Goal: Transaction & Acquisition: Purchase product/service

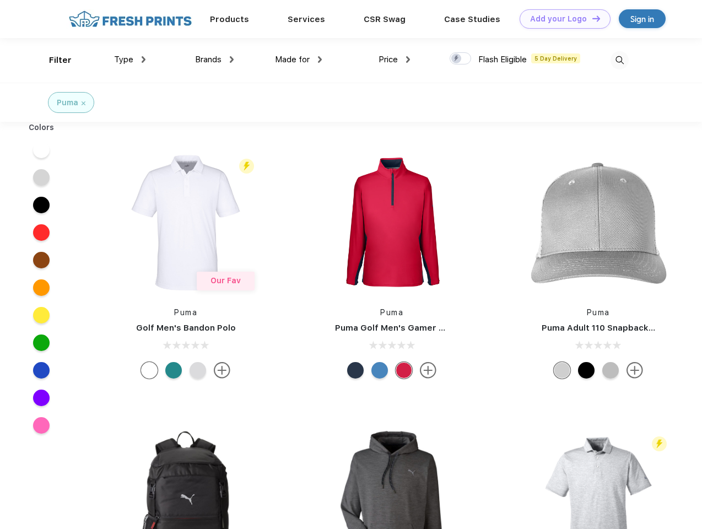
scroll to position [1, 0]
click at [561, 19] on link "Add your Logo Design Tool" at bounding box center [564, 18] width 91 height 19
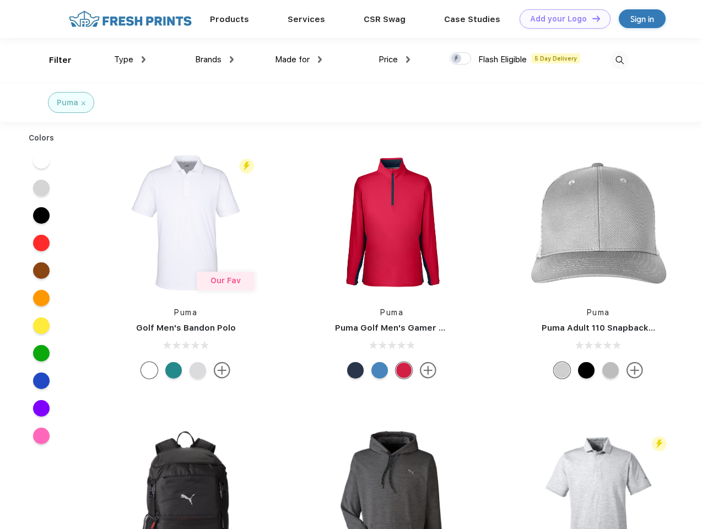
click at [0, 0] on div "Design Tool" at bounding box center [0, 0] width 0 height 0
click at [591, 18] on link "Add your Logo Design Tool" at bounding box center [564, 18] width 91 height 19
click at [53, 60] on div "Filter" at bounding box center [60, 60] width 23 height 13
click at [130, 59] on span "Type" at bounding box center [123, 60] width 19 height 10
click at [214, 59] on span "Brands" at bounding box center [208, 60] width 26 height 10
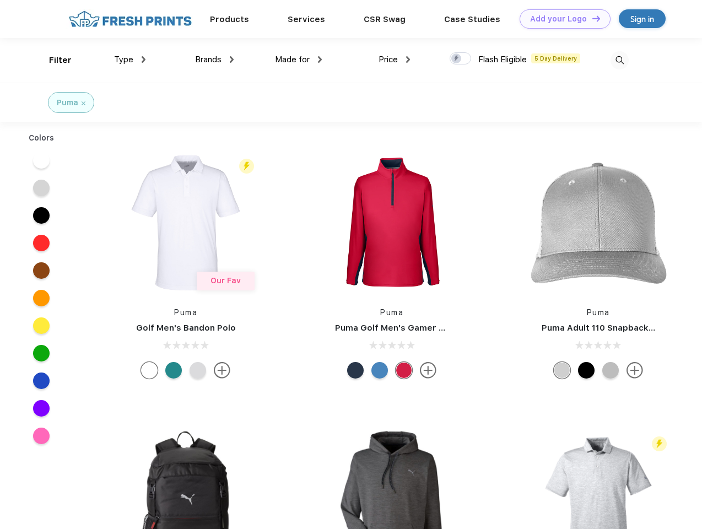
click at [298, 59] on span "Made for" at bounding box center [292, 60] width 35 height 10
click at [394, 59] on span "Price" at bounding box center [387, 60] width 19 height 10
click at [460, 59] on div at bounding box center [459, 58] width 21 height 12
click at [457, 59] on input "checkbox" at bounding box center [452, 55] width 7 height 7
click at [619, 60] on img at bounding box center [619, 60] width 18 height 18
